Goal: Transaction & Acquisition: Purchase product/service

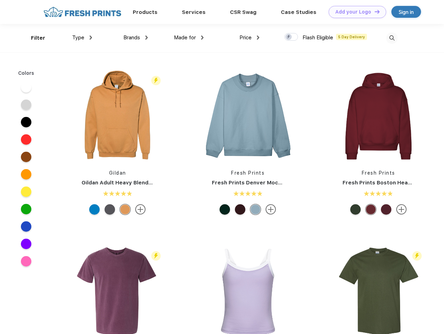
click at [355, 12] on link "Add your Logo Design Tool" at bounding box center [357, 12] width 57 height 12
click at [0, 0] on div "Design Tool" at bounding box center [0, 0] width 0 height 0
click at [374, 11] on link "Add your Logo Design Tool" at bounding box center [357, 12] width 57 height 12
click at [33, 38] on div "Filter" at bounding box center [38, 38] width 14 height 8
click at [82, 38] on span "Type" at bounding box center [78, 37] width 12 height 6
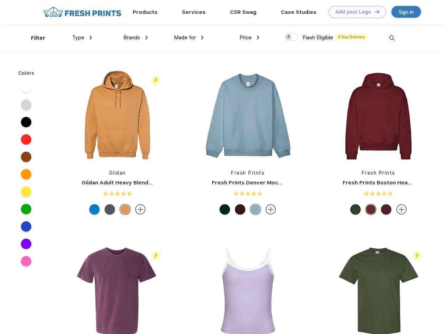
click at [136, 38] on span "Brands" at bounding box center [131, 37] width 17 height 6
click at [189, 38] on span "Made for" at bounding box center [185, 37] width 22 height 6
click at [249, 38] on span "Price" at bounding box center [245, 37] width 12 height 6
click at [291, 37] on div at bounding box center [291, 37] width 14 height 8
click at [289, 37] on input "checkbox" at bounding box center [286, 35] width 5 height 5
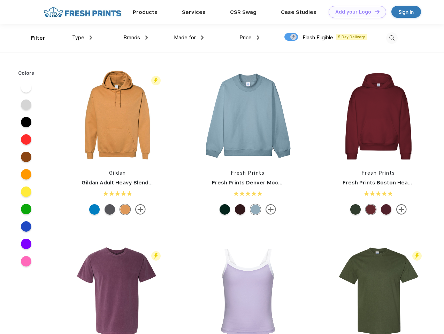
click at [392, 38] on img at bounding box center [391, 37] width 11 height 11
